Goal: Navigation & Orientation: Find specific page/section

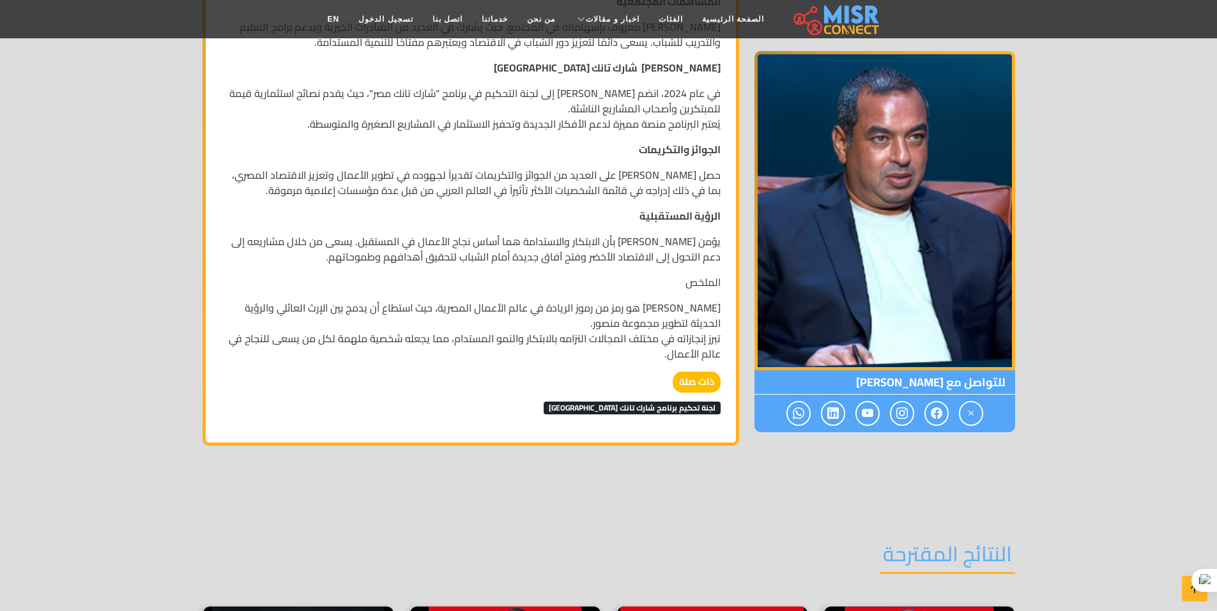
scroll to position [1115, 0]
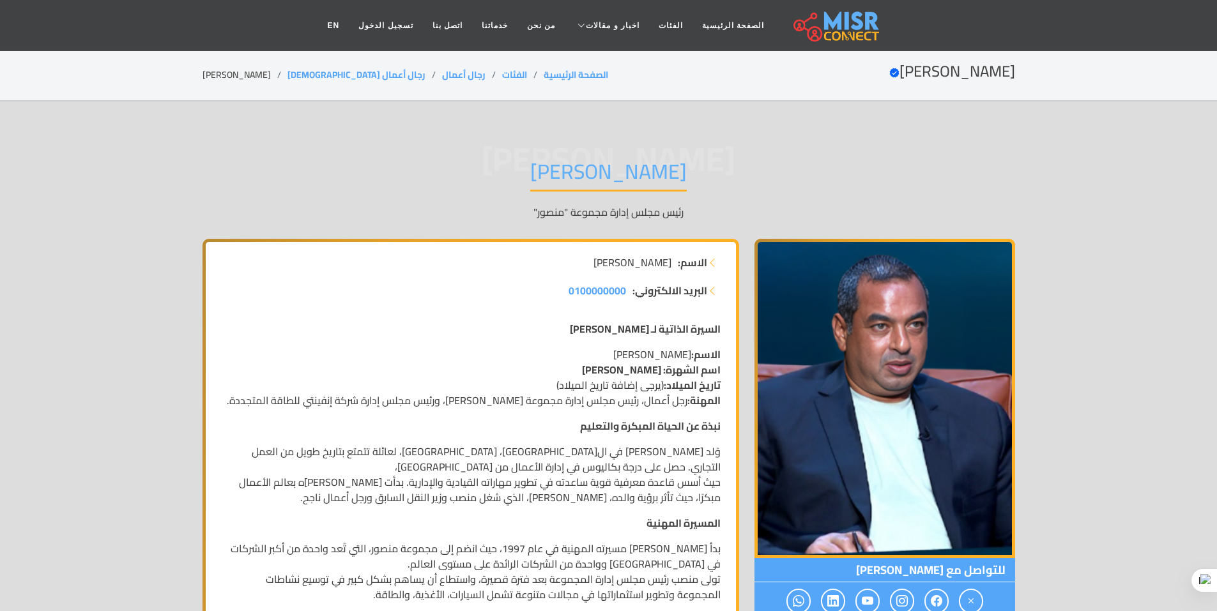
click at [749, 180] on div "محمد منصور محمد إسماعيل منصور رئيس مجلس إدارة مجموعة "منصور"" at bounding box center [608, 189] width 812 height 99
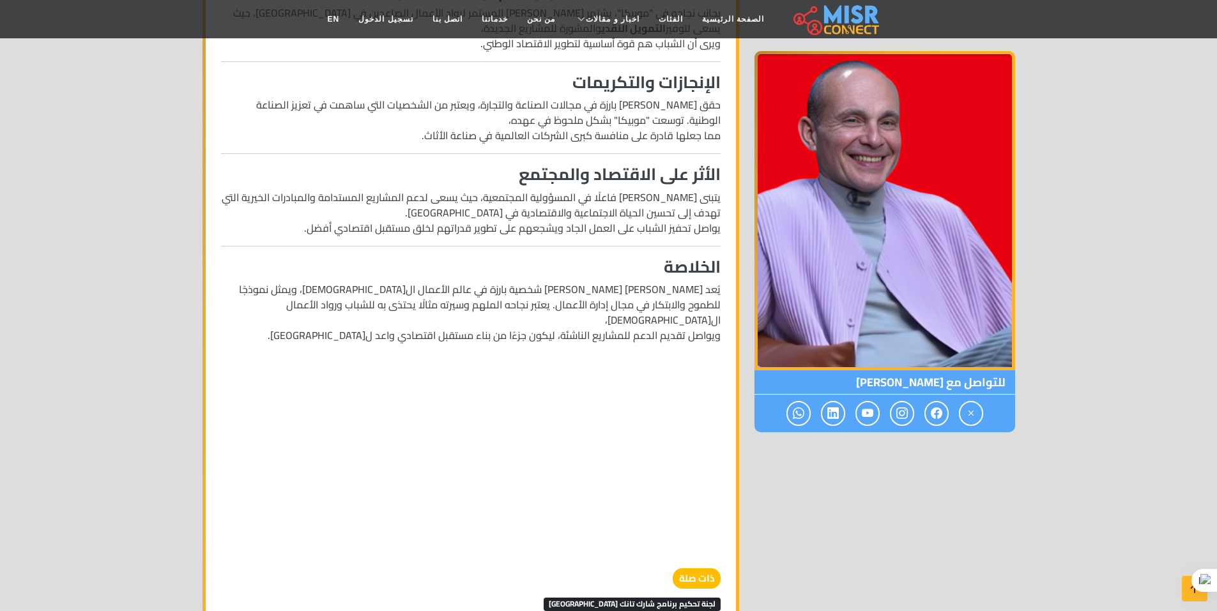
scroll to position [1116, 0]
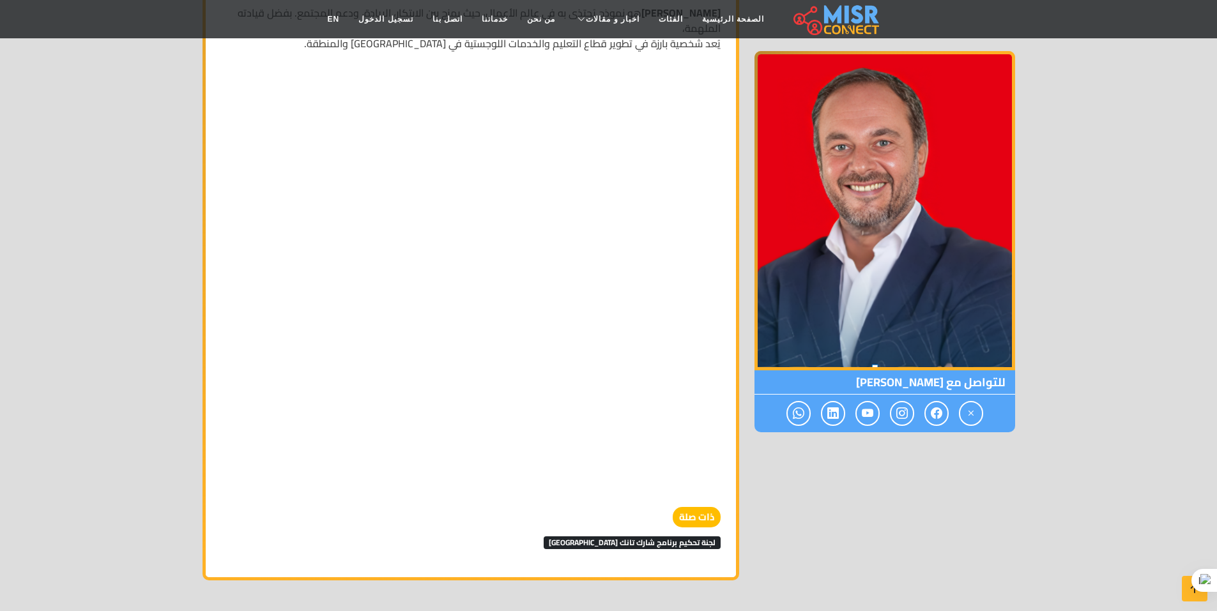
scroll to position [1311, 0]
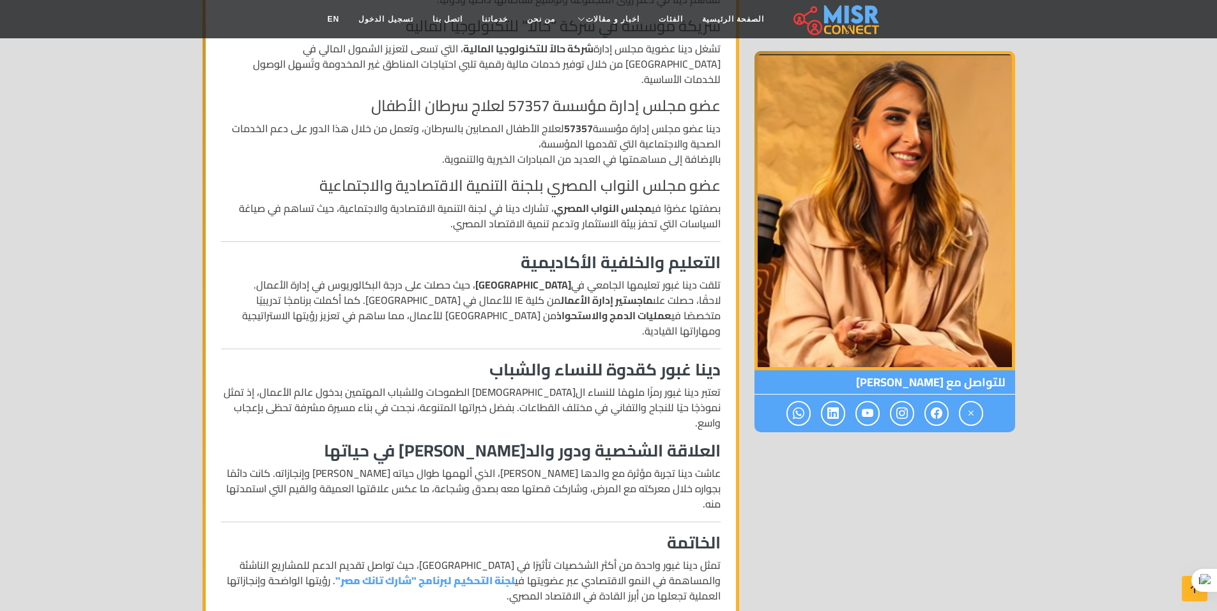
scroll to position [638, 0]
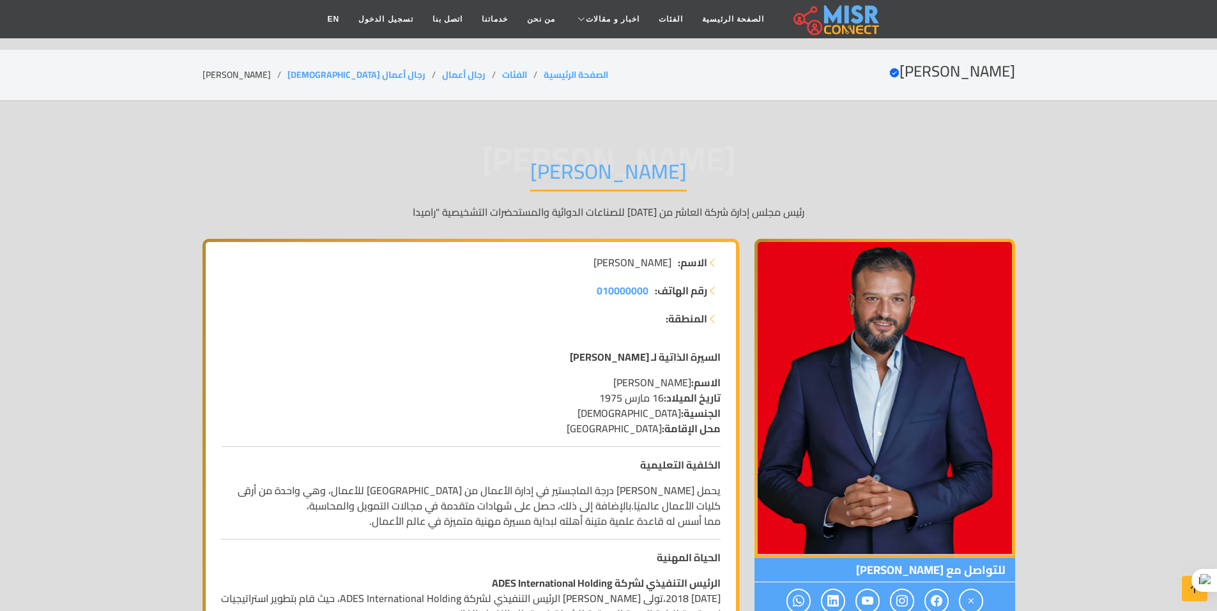
scroll to position [459, 0]
